Goal: Check status: Check status

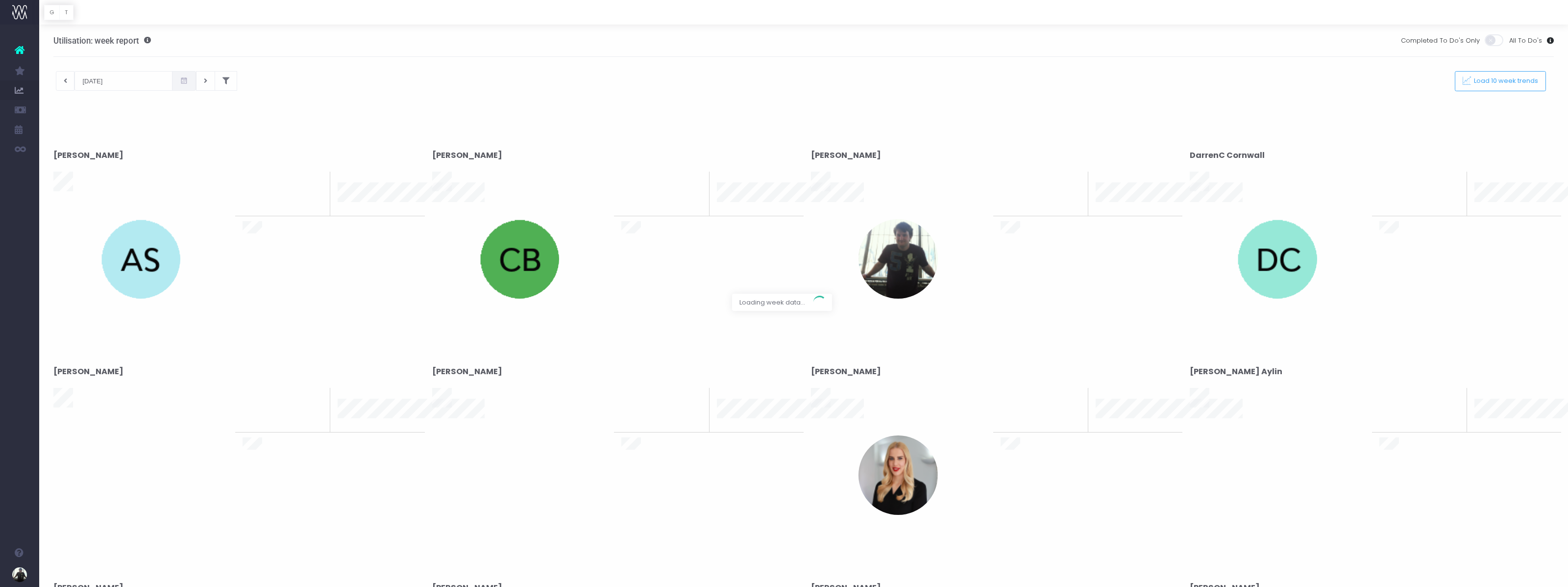
click at [68, 79] on div at bounding box center [784, 294] width 1568 height 587
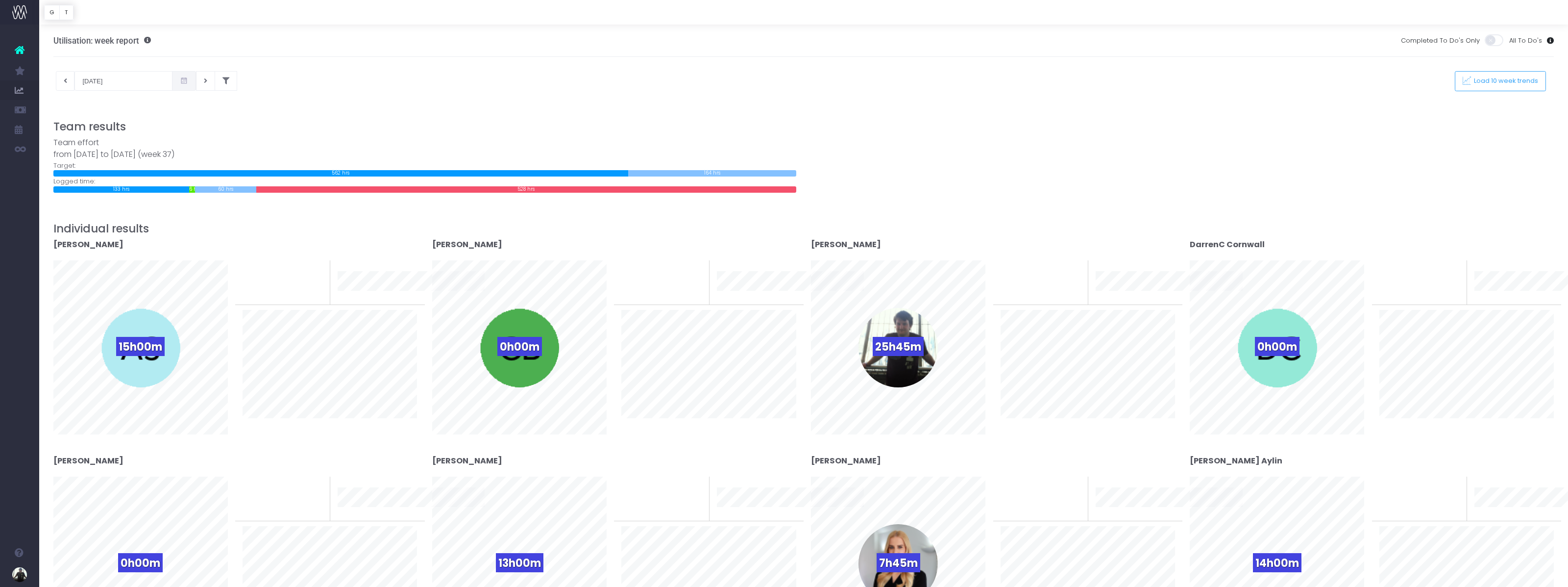
click at [173, 81] on span at bounding box center [184, 81] width 24 height 19
click at [90, 107] on th "«" at bounding box center [88, 103] width 17 height 15
click at [89, 143] on td "4" at bounding box center [88, 147] width 17 height 15
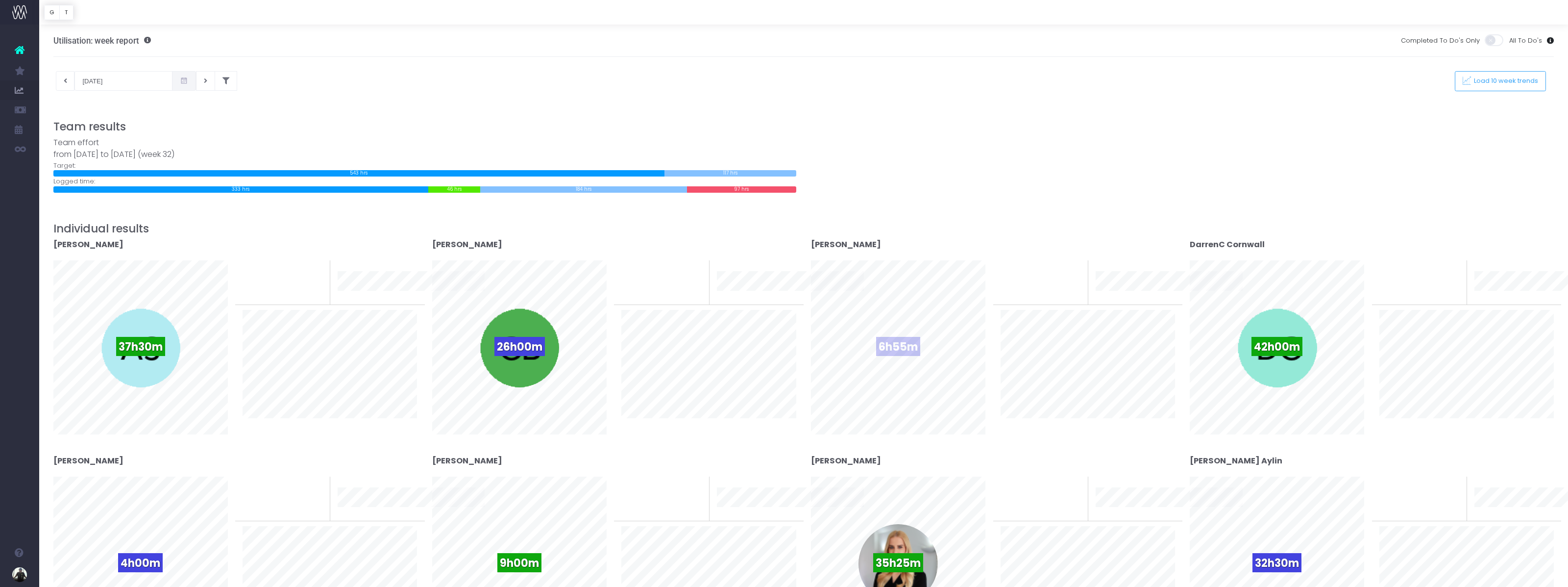
click at [906, 343] on span "6h55m" at bounding box center [898, 346] width 44 height 19
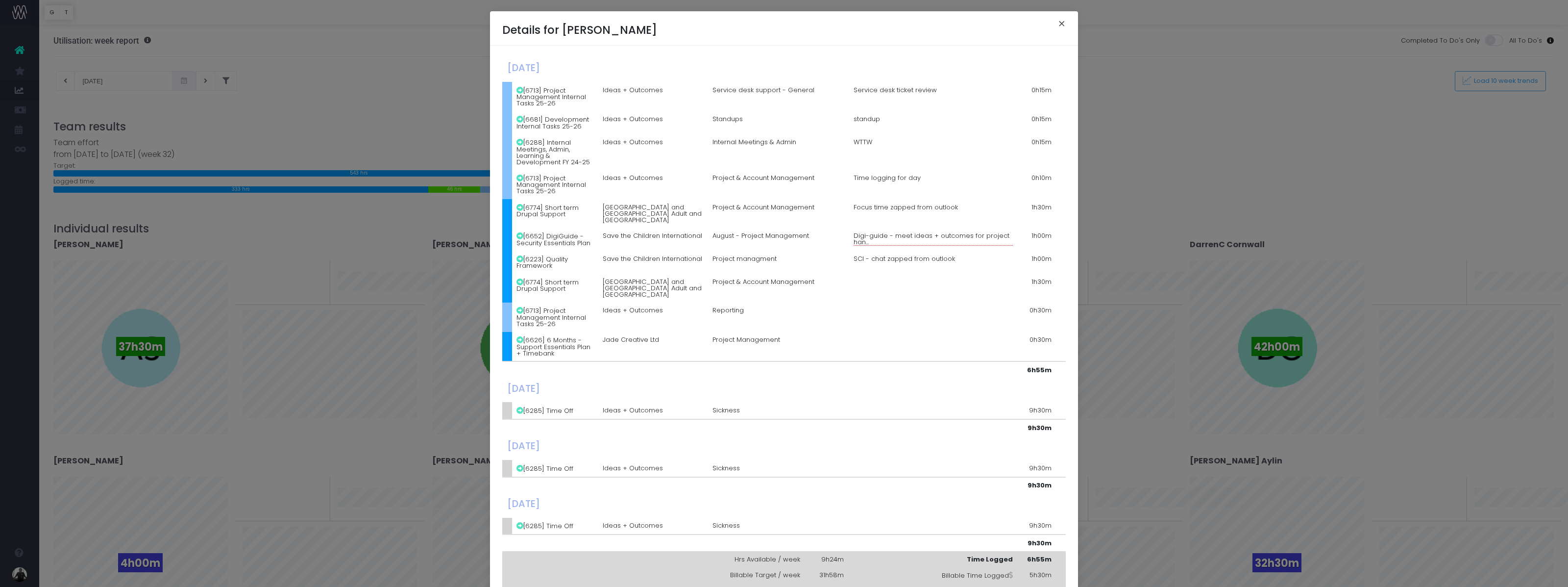
click at [1059, 30] on button "×" at bounding box center [1062, 25] width 21 height 16
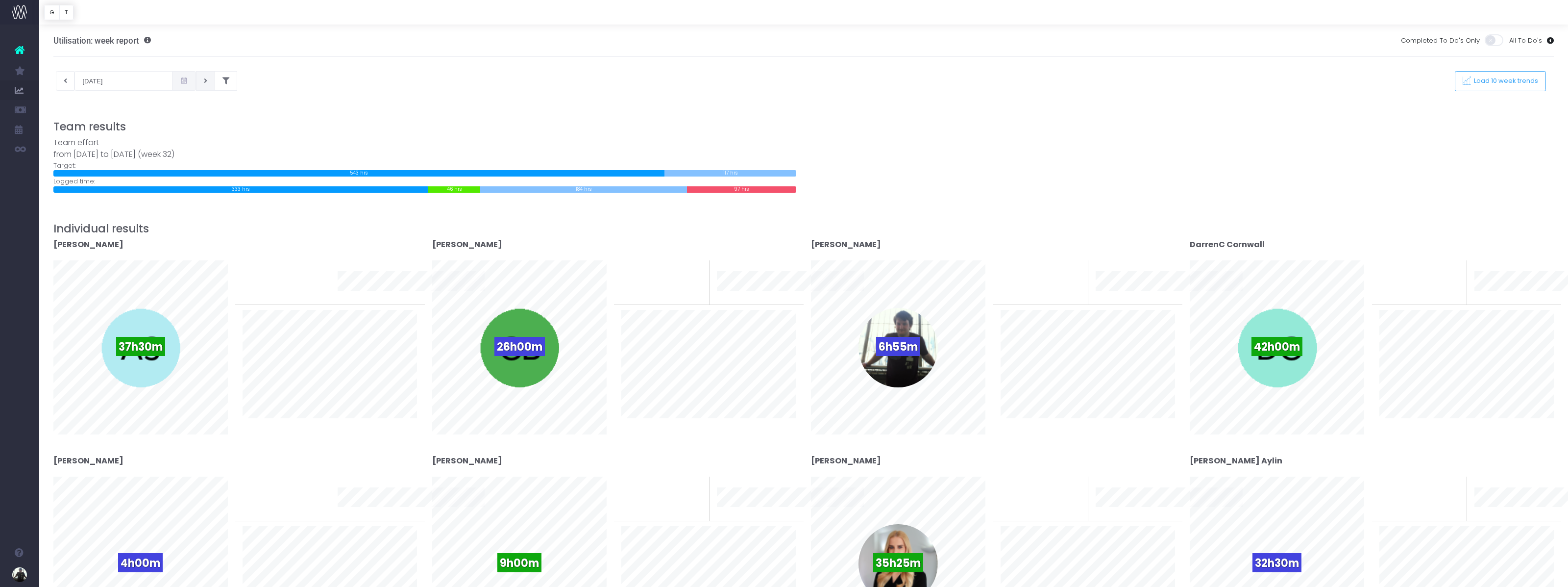
click at [196, 79] on button at bounding box center [205, 81] width 19 height 19
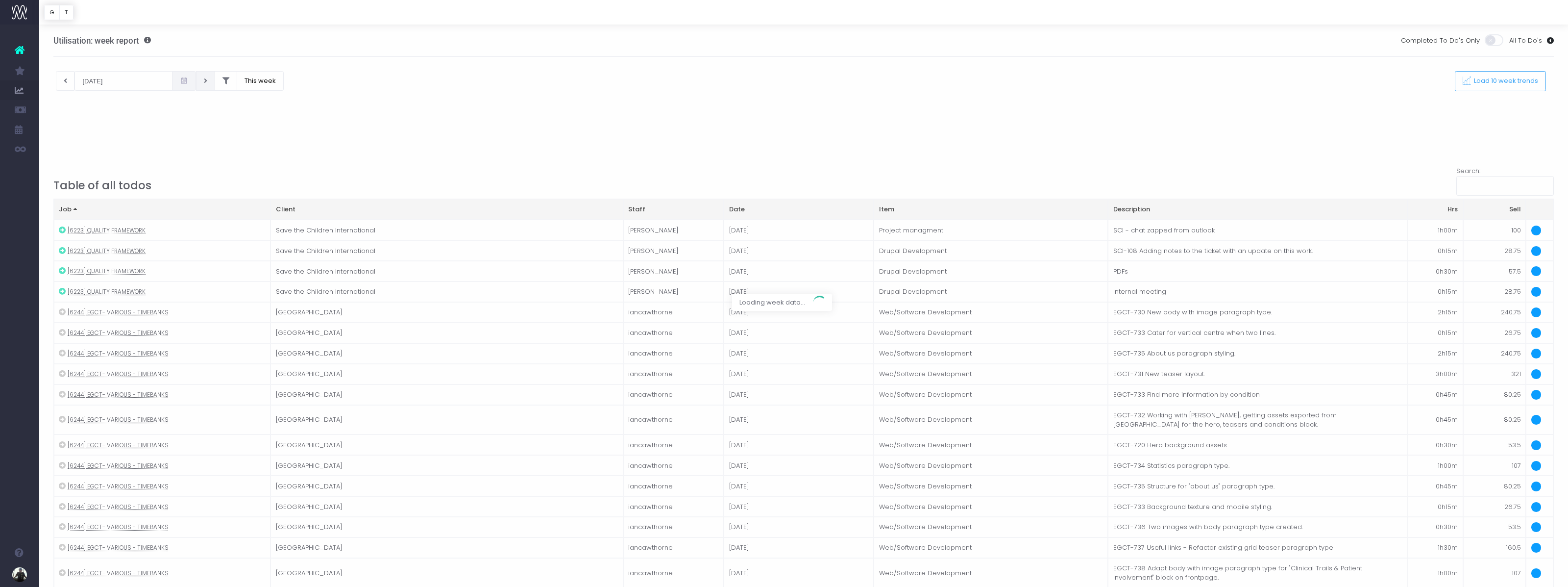
click at [66, 83] on div at bounding box center [784, 294] width 1568 height 587
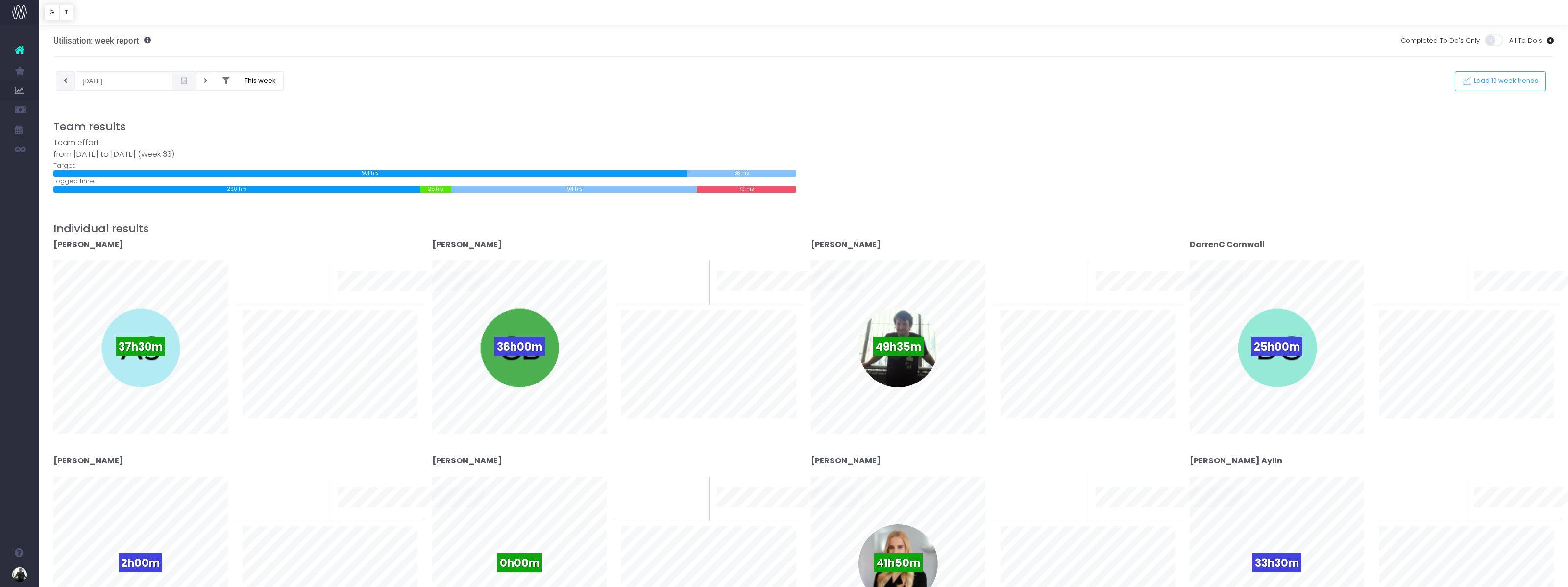
click at [56, 77] on button at bounding box center [65, 81] width 19 height 19
type input "[DATE]"
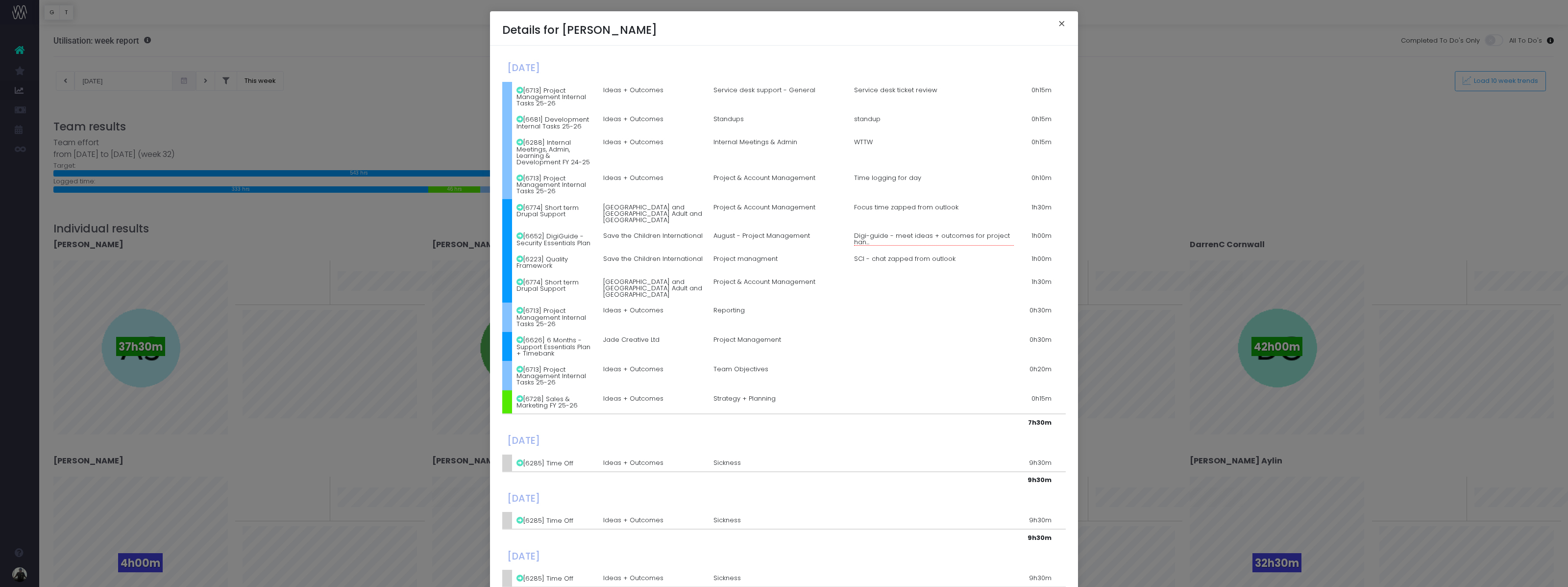
click at [1054, 24] on button "×" at bounding box center [1062, 25] width 21 height 16
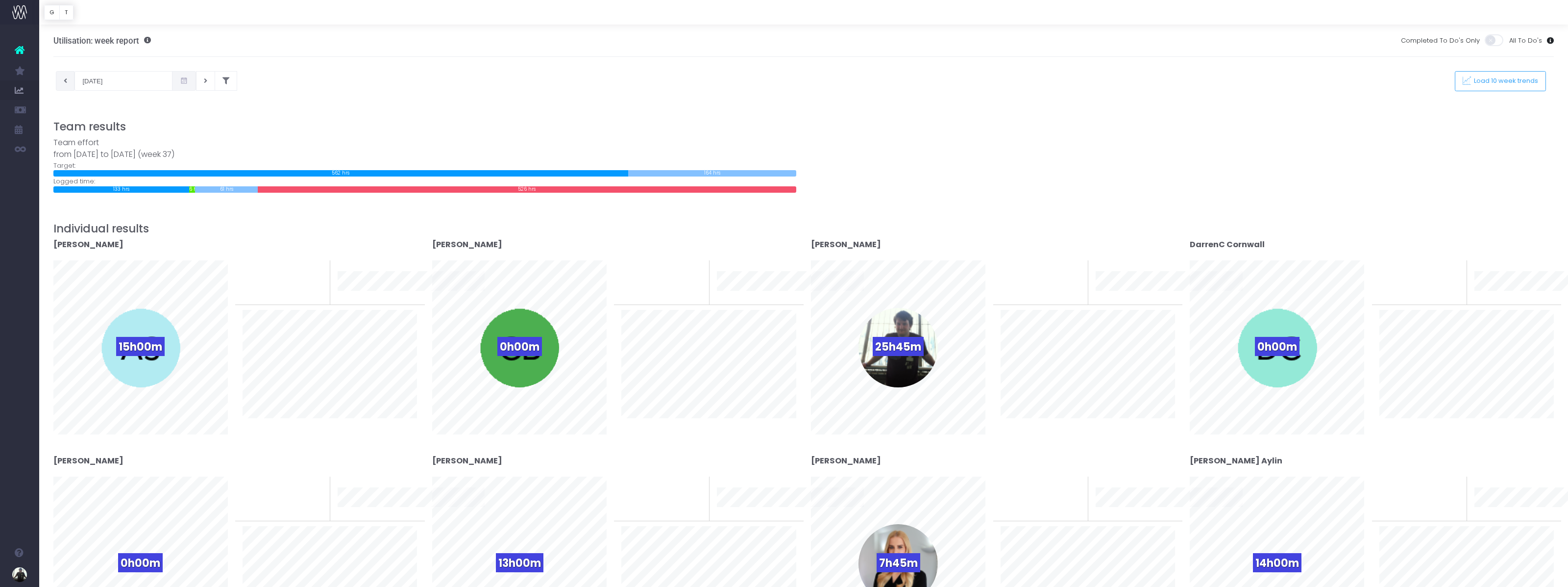
click at [67, 82] on button at bounding box center [65, 81] width 19 height 19
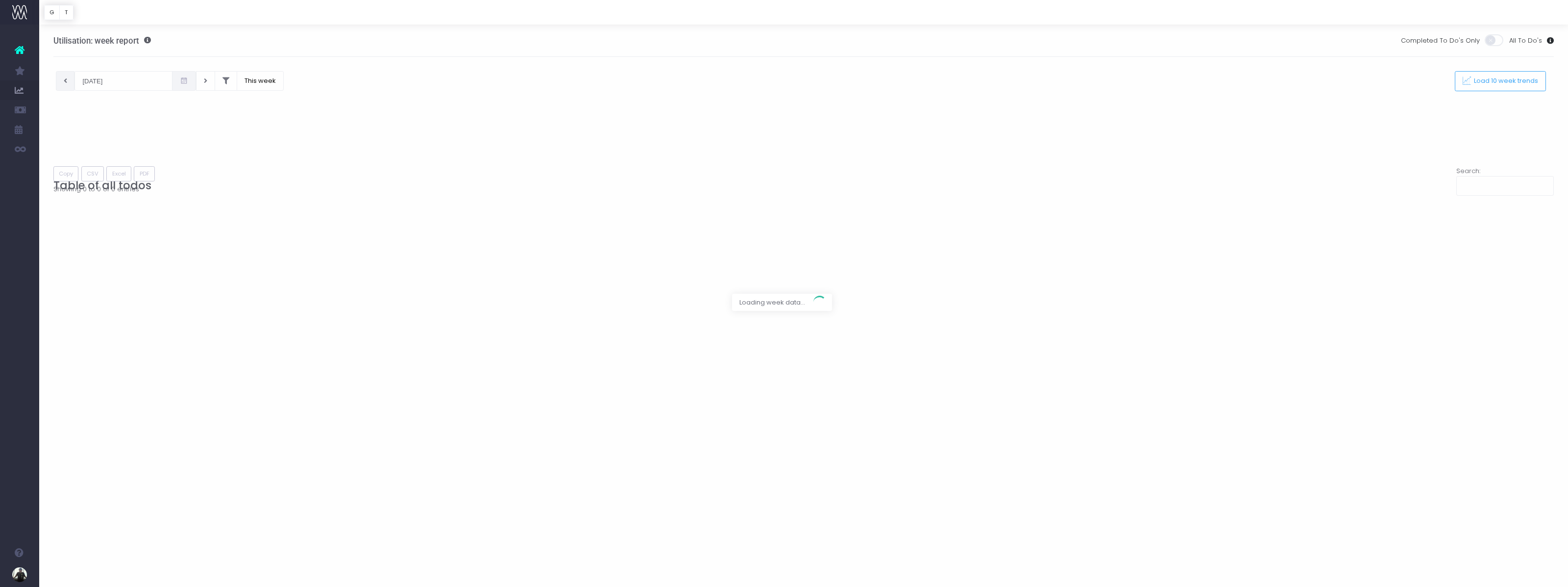
click at [67, 82] on div at bounding box center [784, 294] width 1568 height 587
click at [66, 81] on div at bounding box center [784, 294] width 1568 height 587
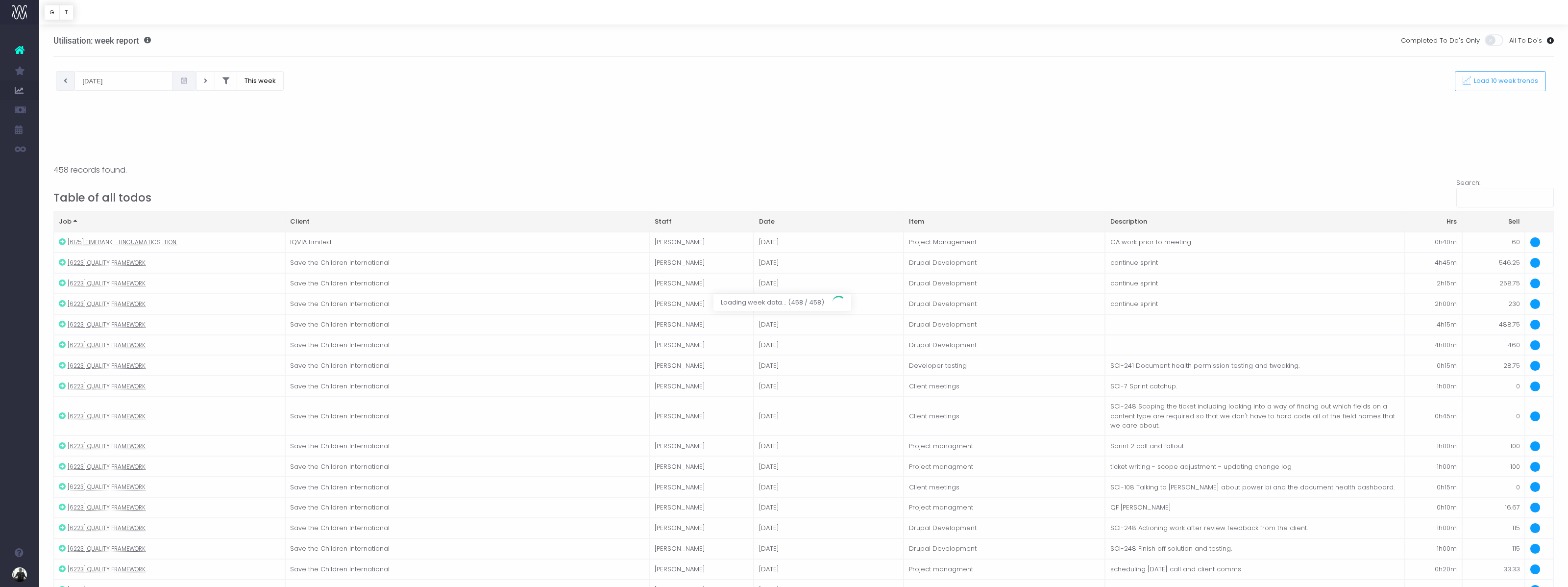
click at [66, 82] on div at bounding box center [784, 294] width 1568 height 587
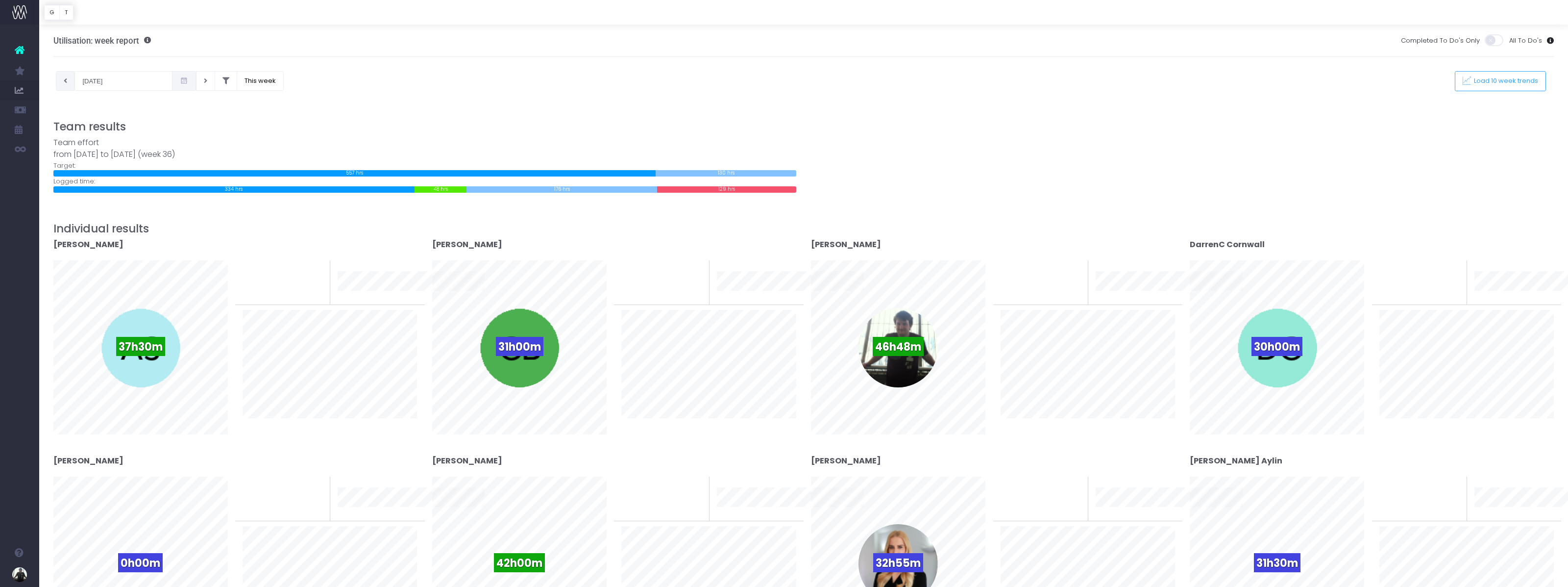
click at [66, 81] on icon at bounding box center [66, 81] width 4 height 0
click at [175, 77] on span at bounding box center [184, 81] width 24 height 19
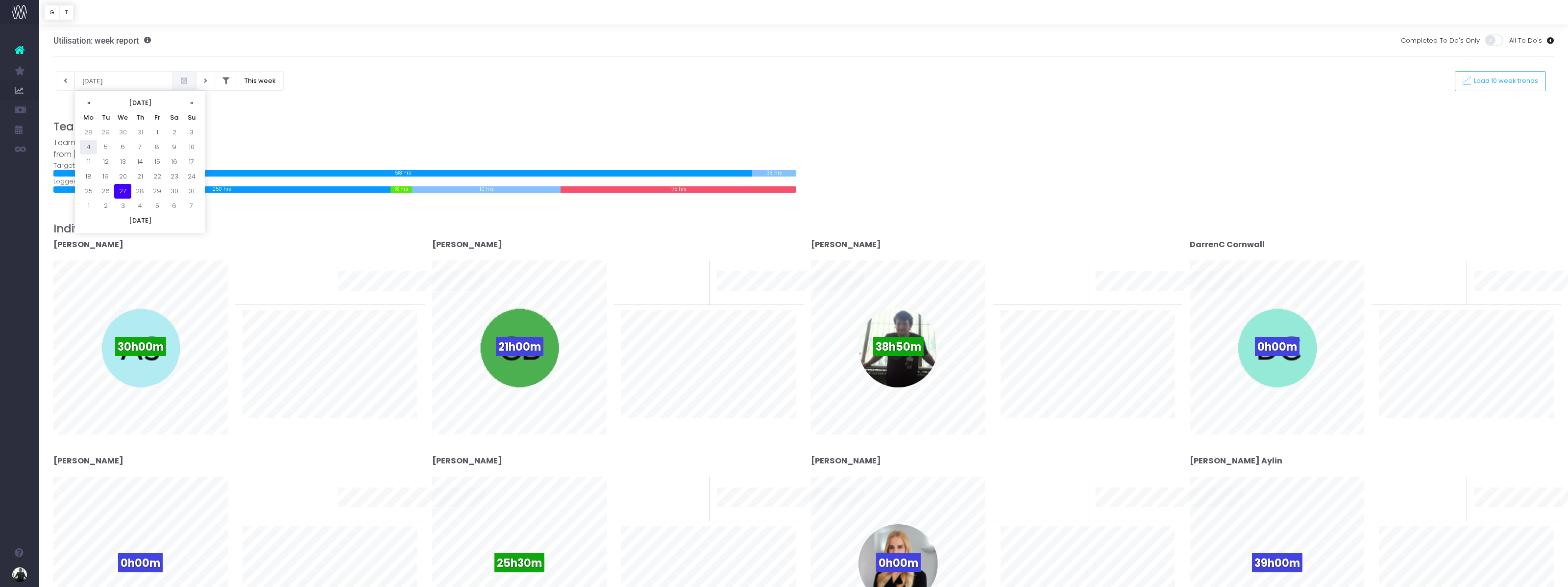
click at [93, 146] on td "4" at bounding box center [88, 147] width 17 height 15
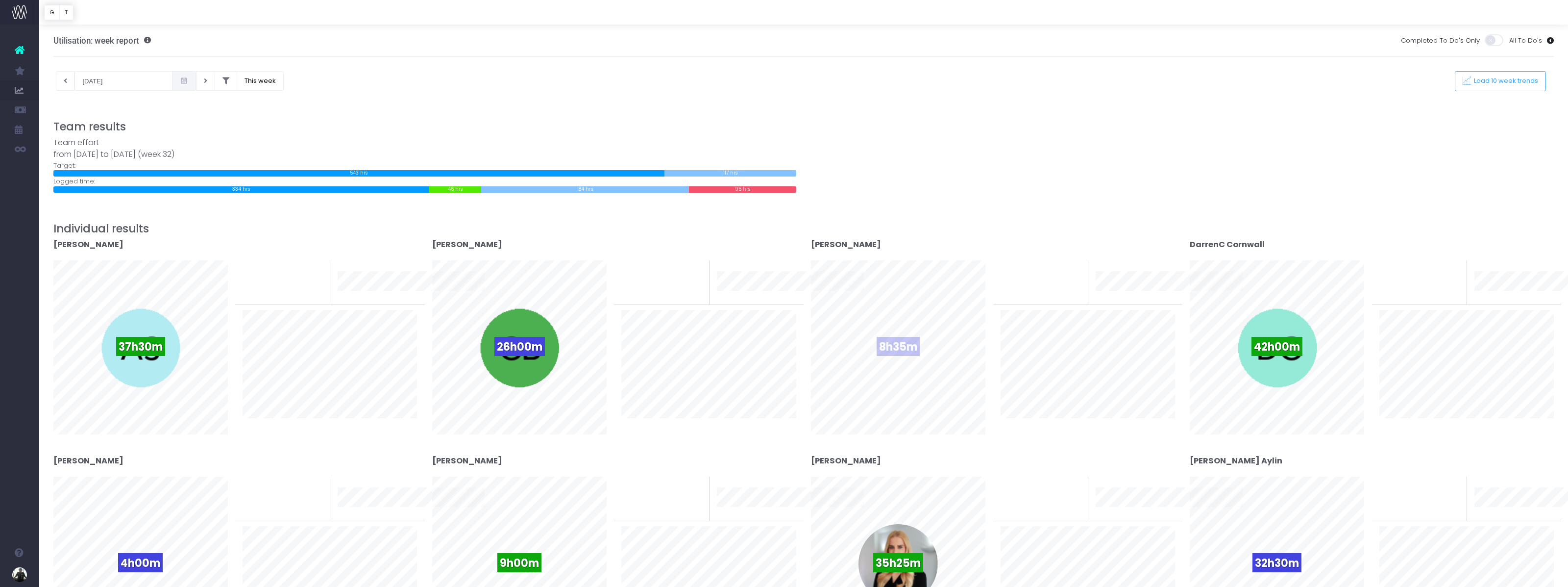
click at [916, 334] on div "8h35m" at bounding box center [898, 348] width 79 height 79
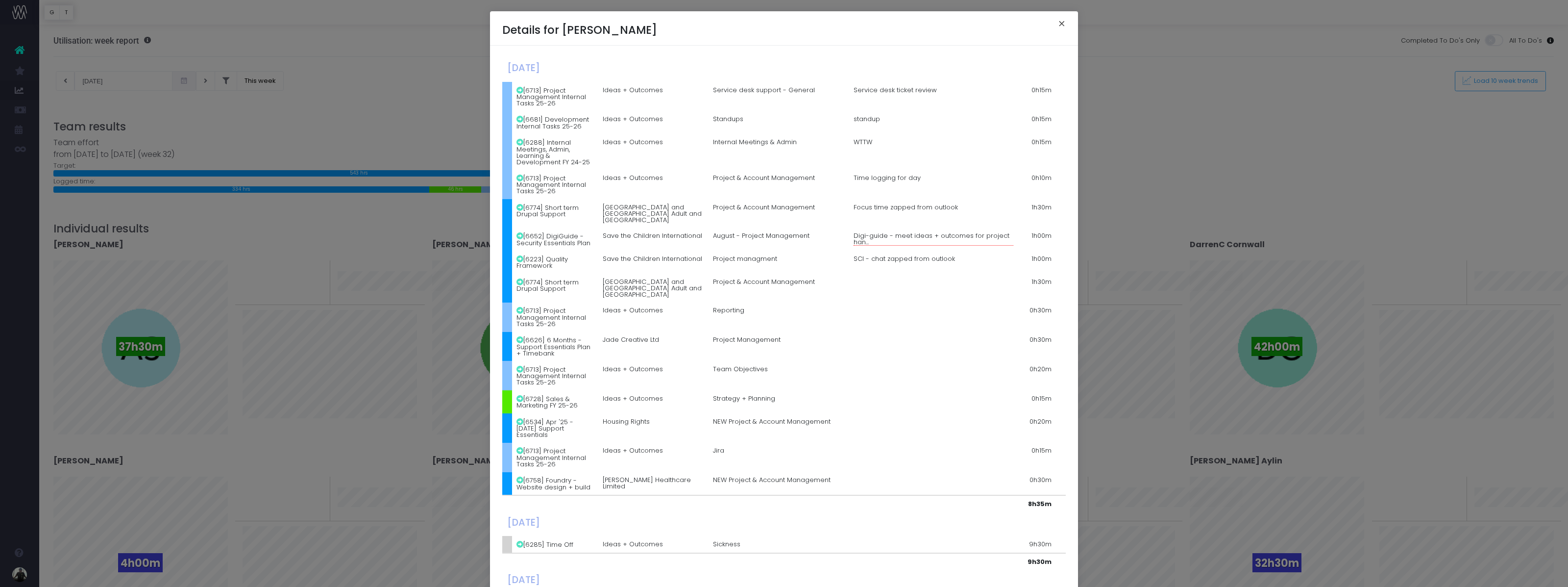
click at [1062, 22] on button "×" at bounding box center [1062, 25] width 21 height 16
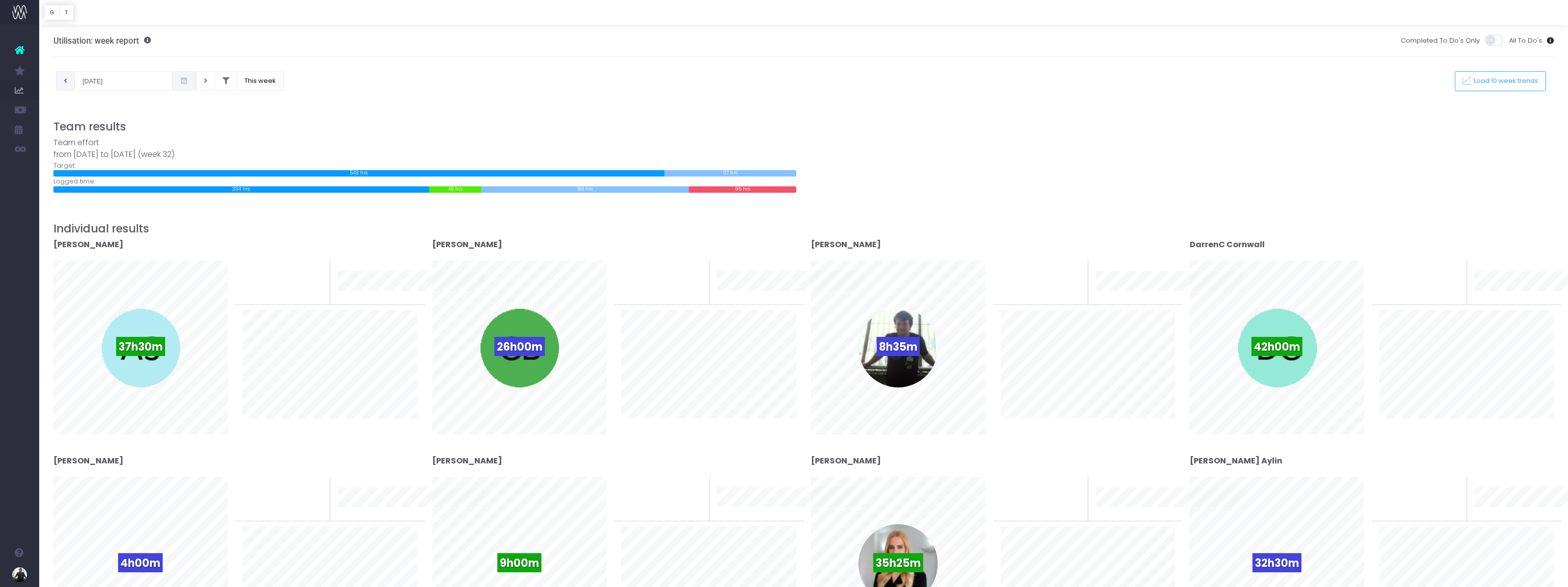
click at [67, 77] on button at bounding box center [65, 81] width 19 height 19
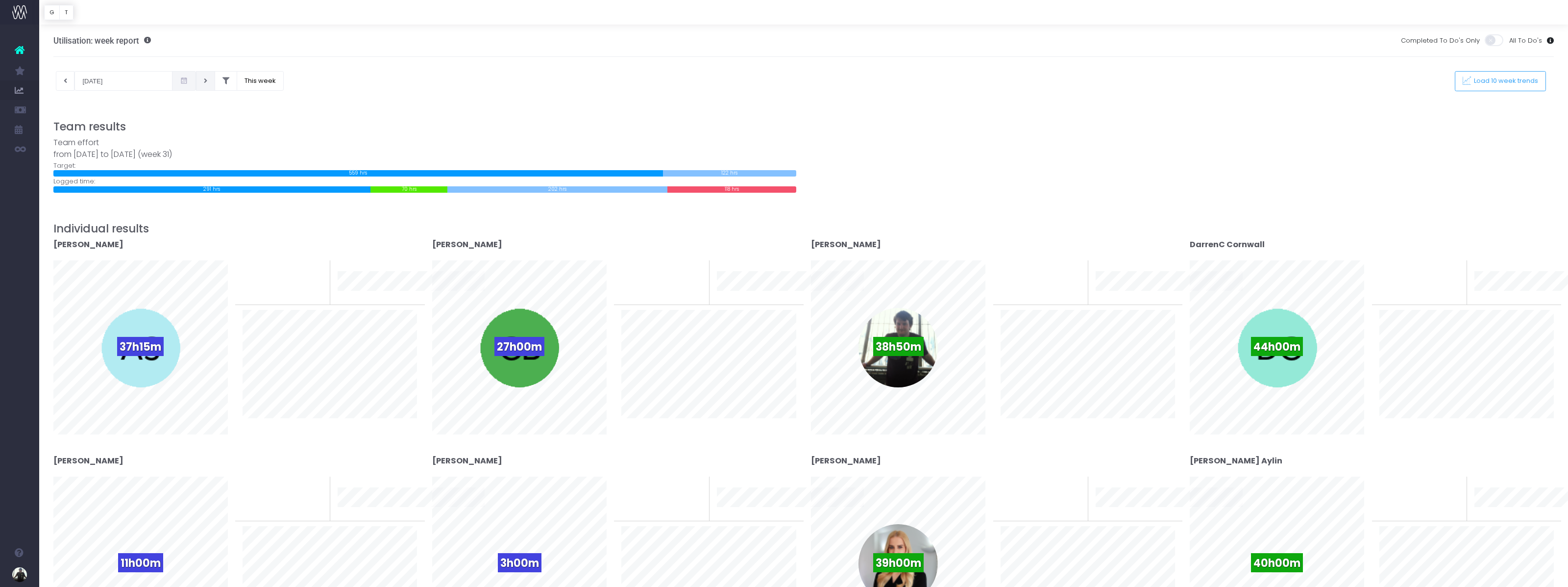
click at [196, 84] on button at bounding box center [205, 81] width 19 height 19
type input "[DATE]"
